Goal: Information Seeking & Learning: Understand process/instructions

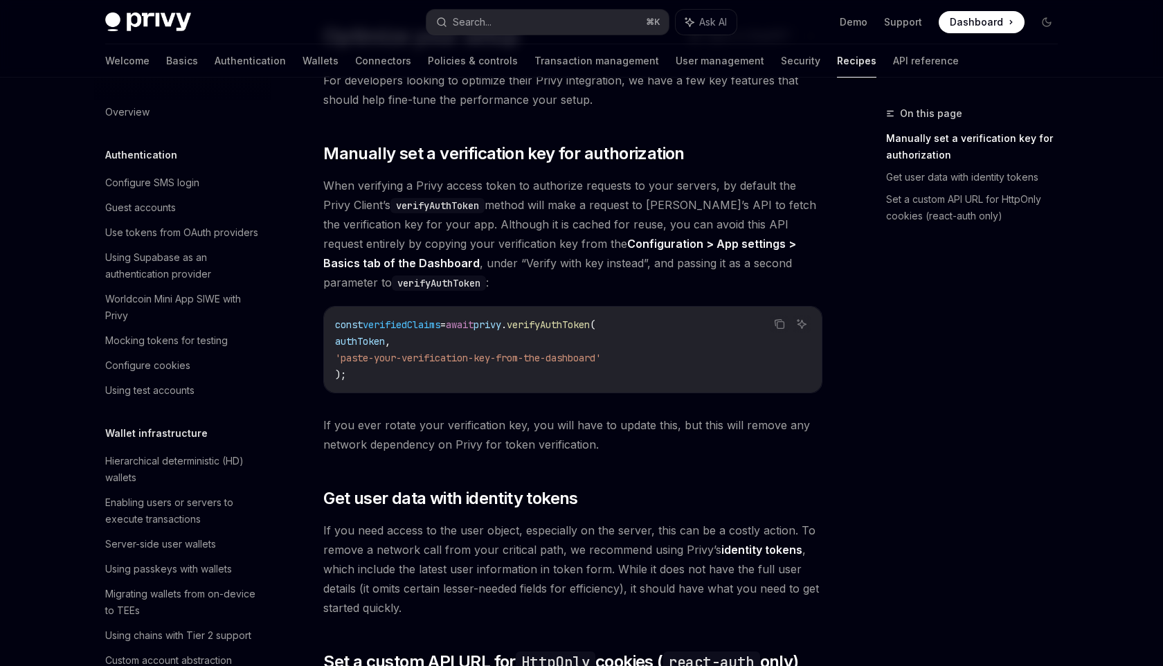
scroll to position [82, 0]
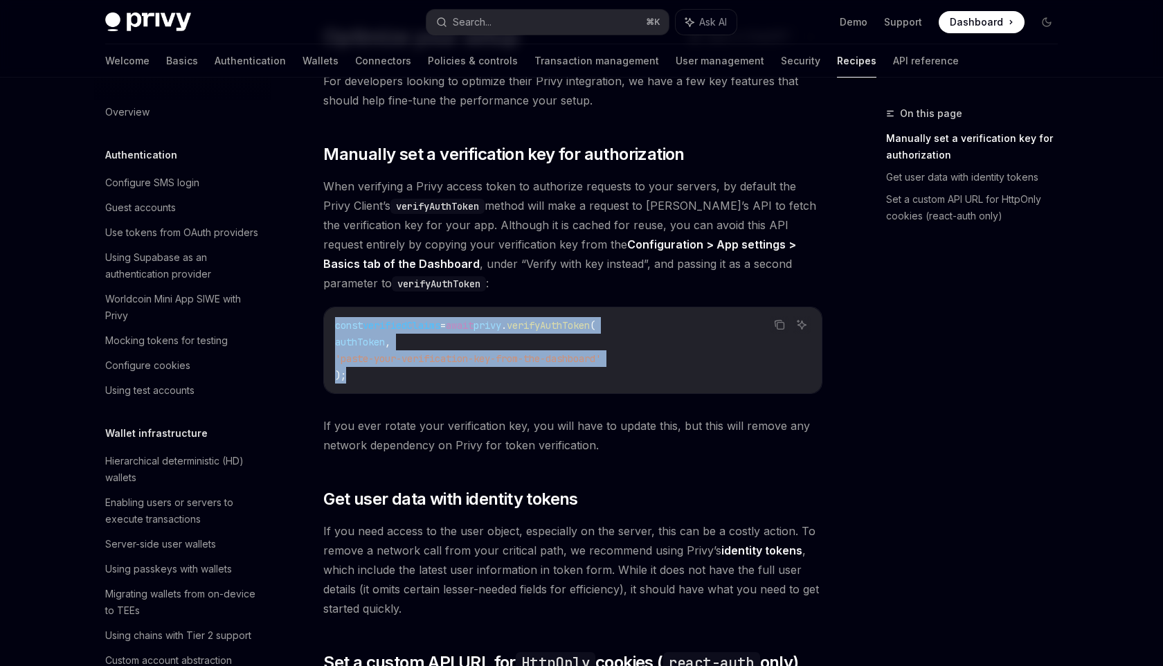
drag, startPoint x: 350, startPoint y: 381, endPoint x: 332, endPoint y: 332, distance: 51.7
click at [332, 332] on div "const verifiedClaims = await privy . verifyAuthToken ( authToken , 'paste-your-…" at bounding box center [573, 350] width 498 height 86
copy code "const verifiedClaims = await privy . verifyAuthToken ( authToken , 'paste-your-…"
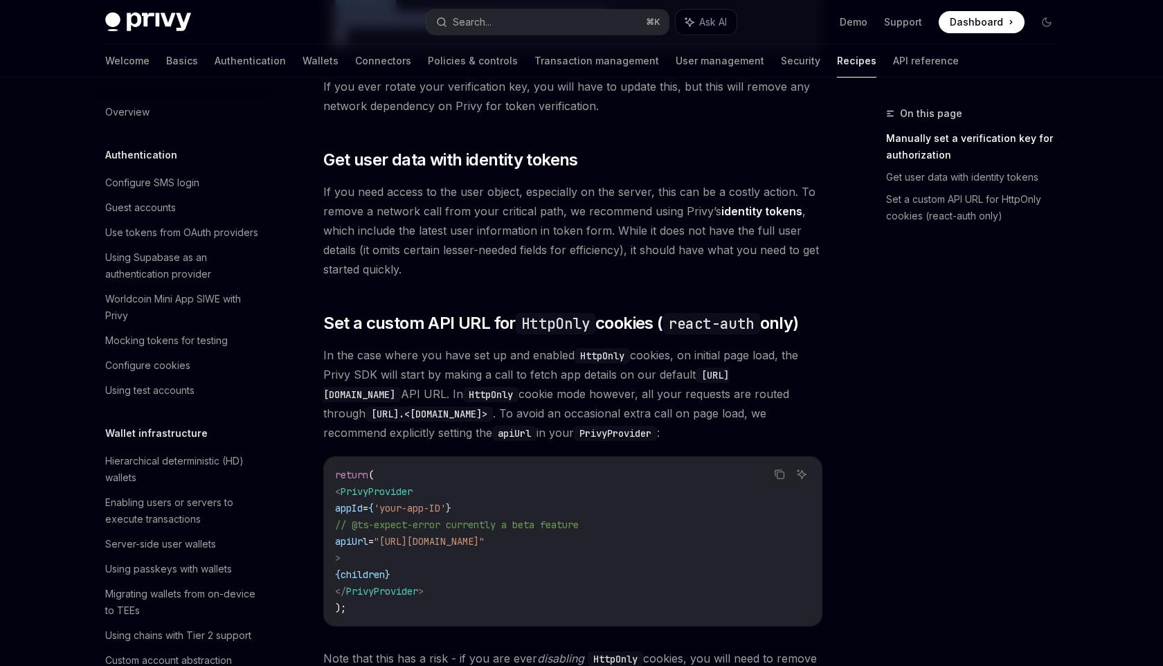
scroll to position [621, 0]
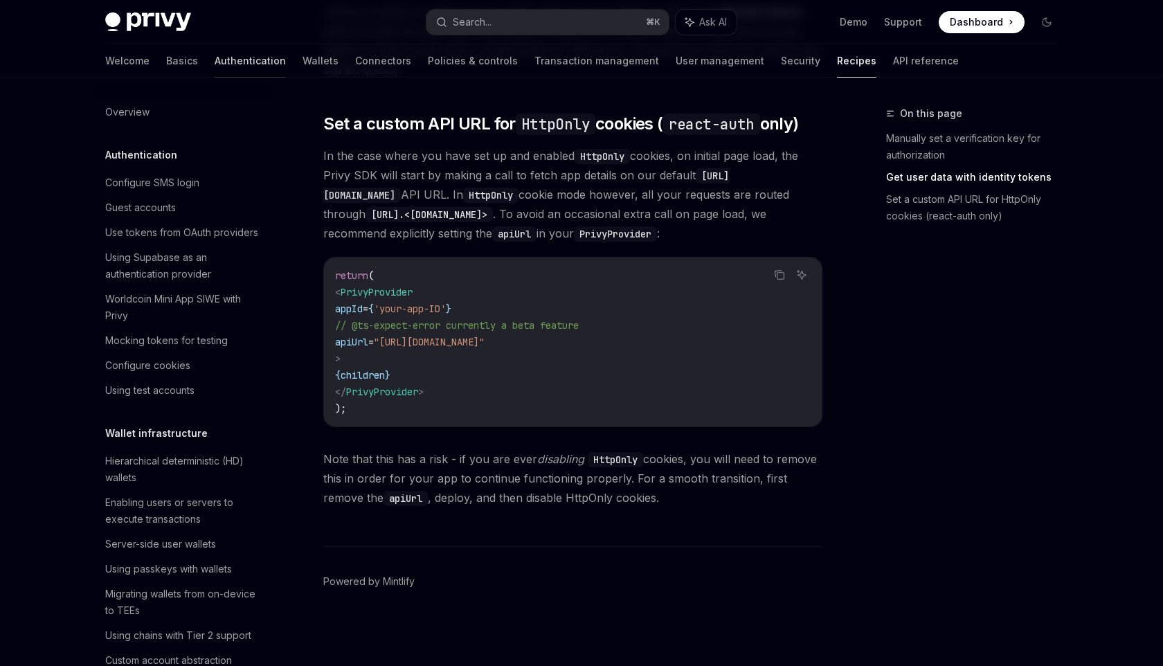
click at [215, 57] on link "Authentication" at bounding box center [250, 60] width 71 height 33
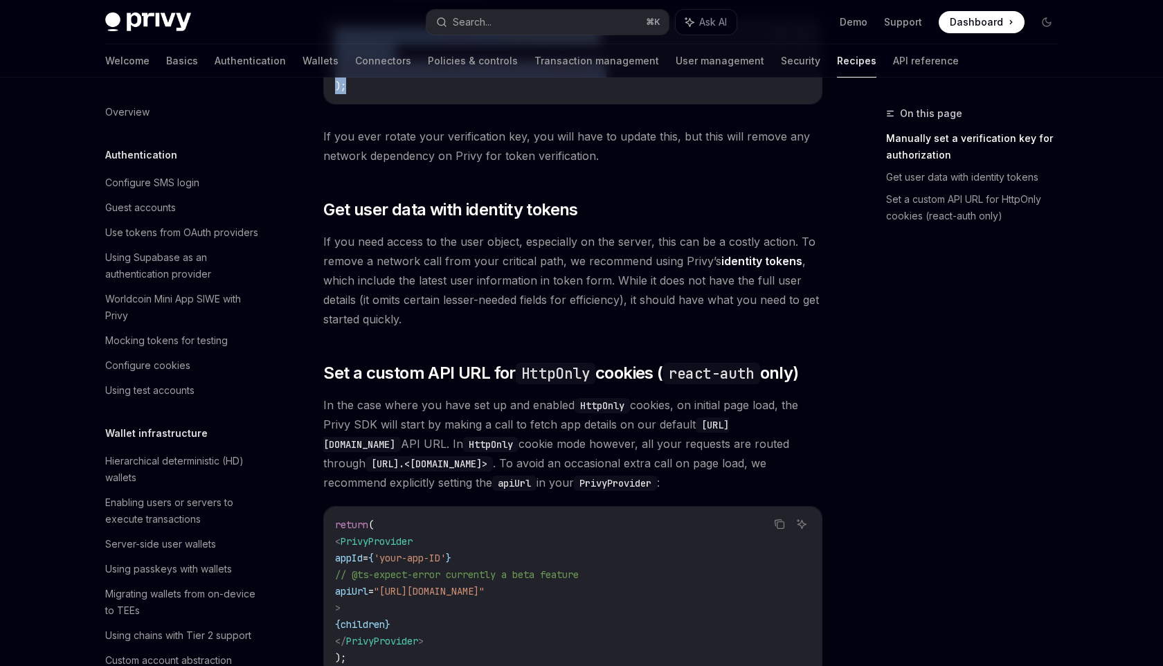
scroll to position [203, 0]
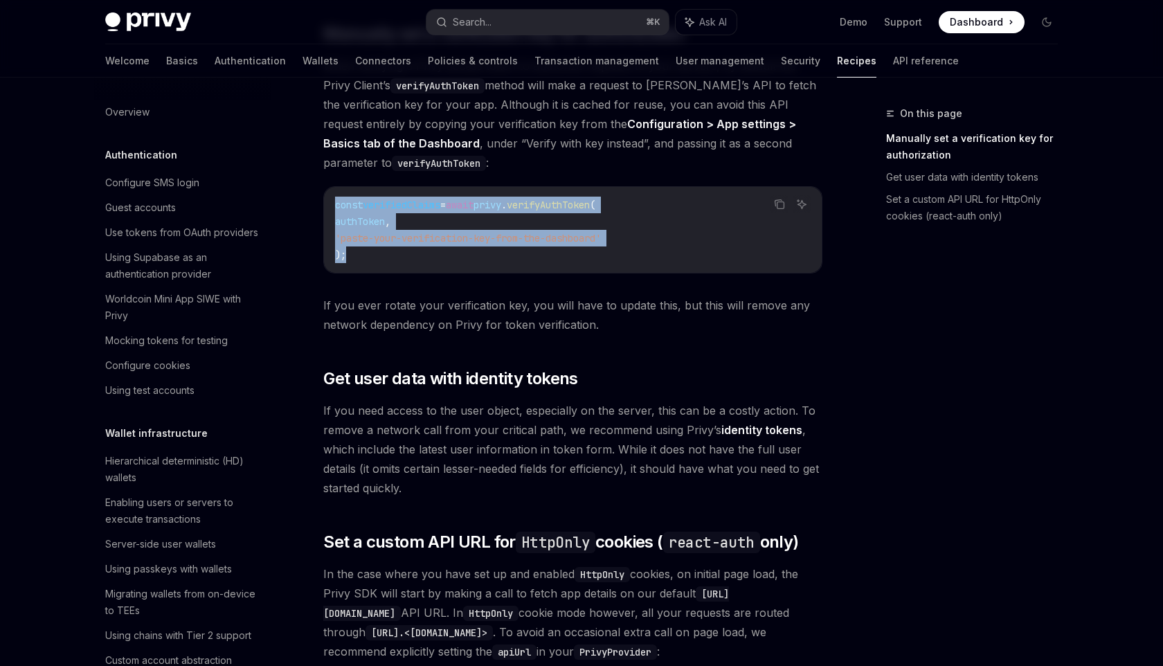
click at [759, 428] on link "identity tokens" at bounding box center [761, 430] width 81 height 15
type textarea "*"
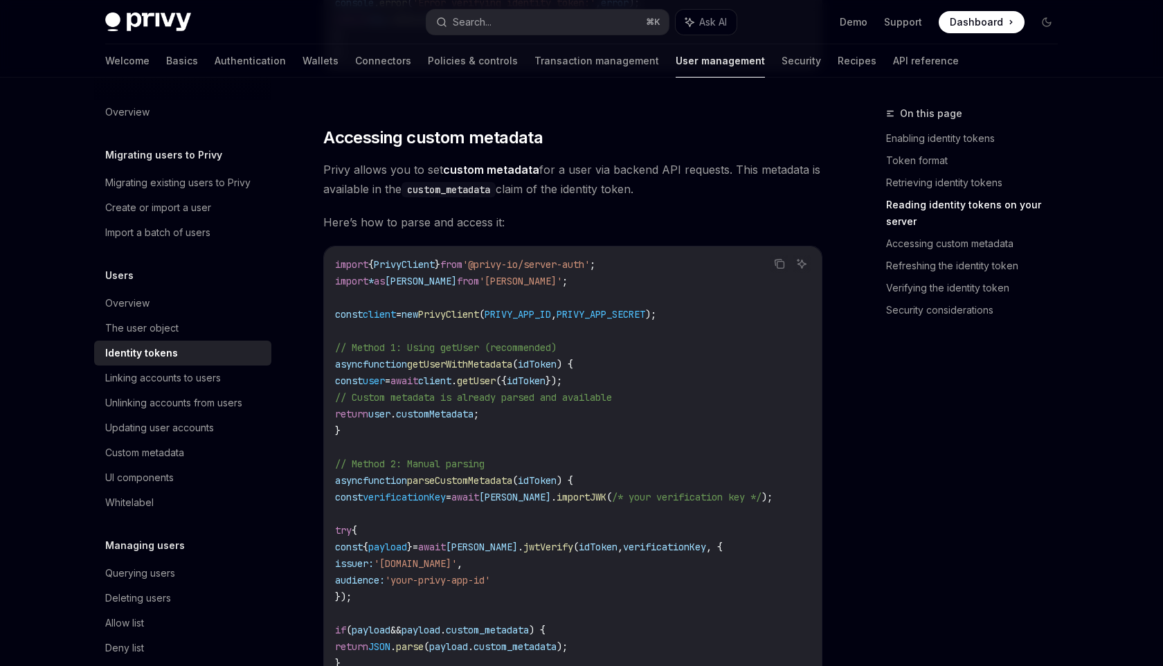
scroll to position [2469, 0]
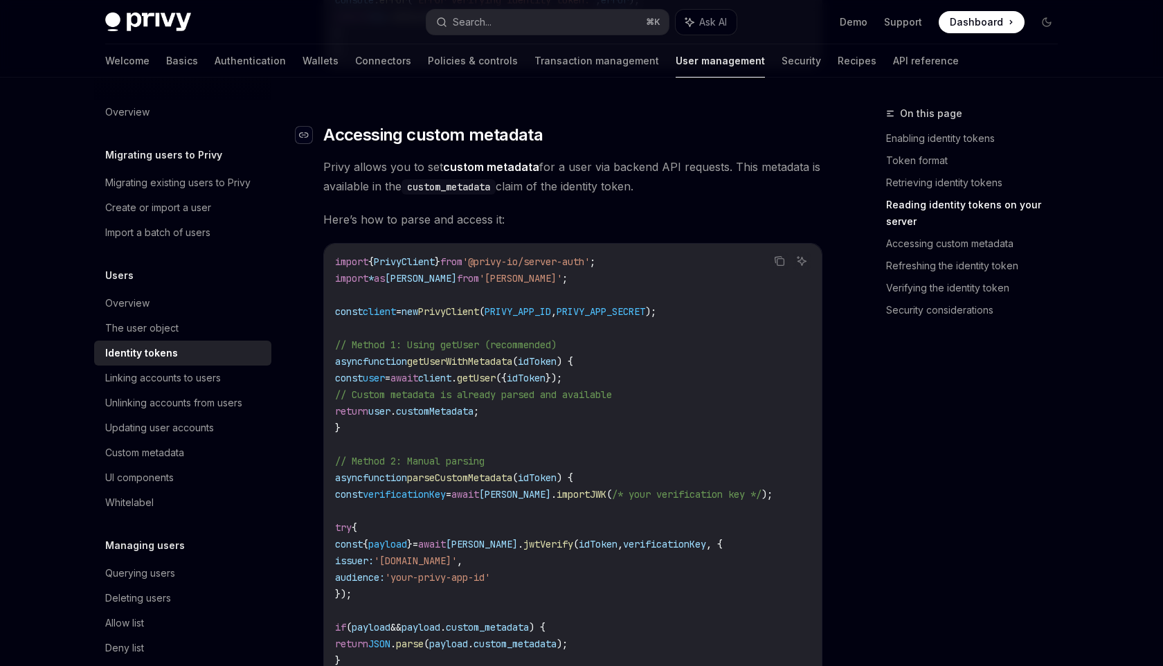
click at [309, 138] on div "Navigate to header" at bounding box center [304, 135] width 17 height 17
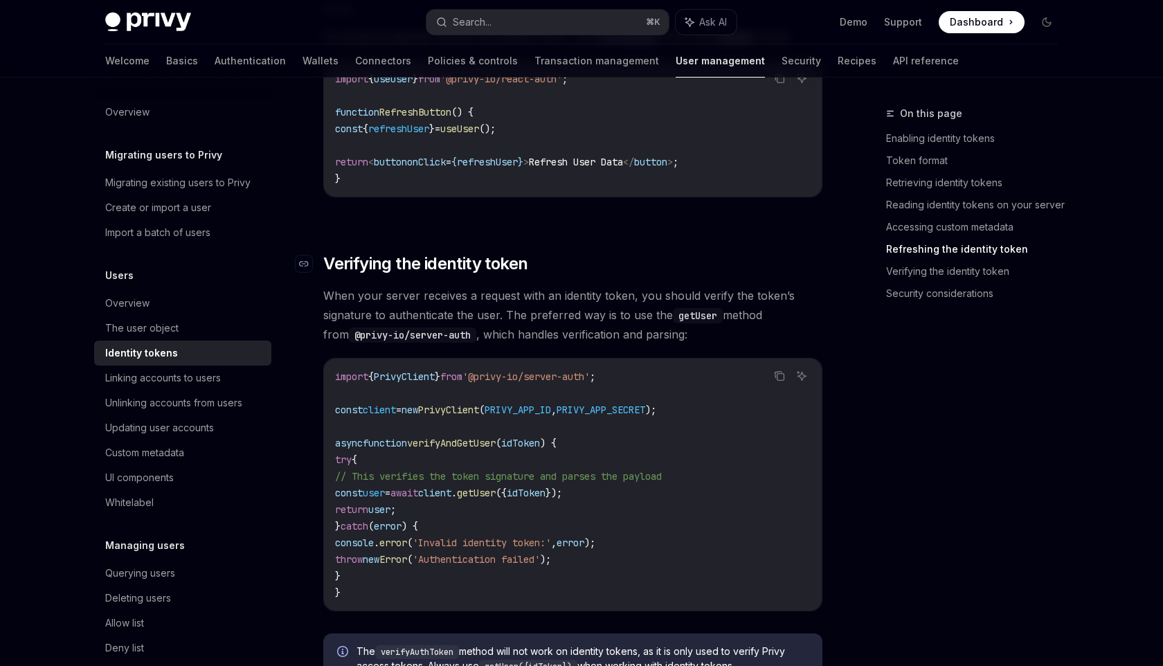
scroll to position [3494, 0]
click at [305, 267] on icon "Navigate to header" at bounding box center [304, 265] width 10 height 6
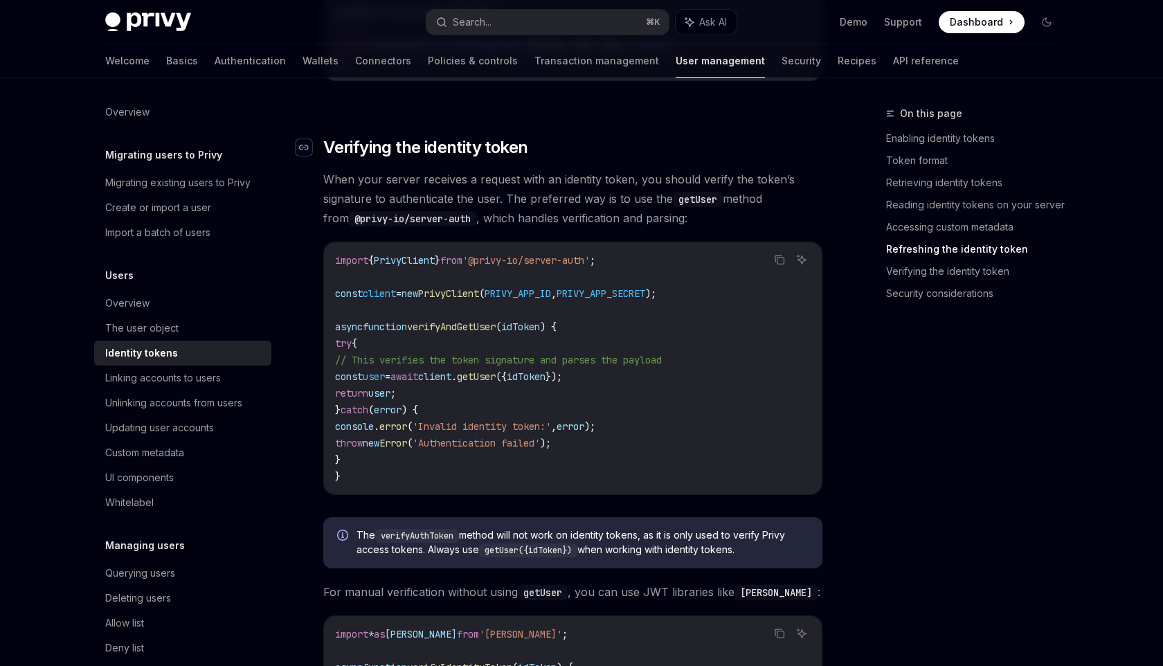
scroll to position [3647, 0]
